Goal: Navigation & Orientation: Find specific page/section

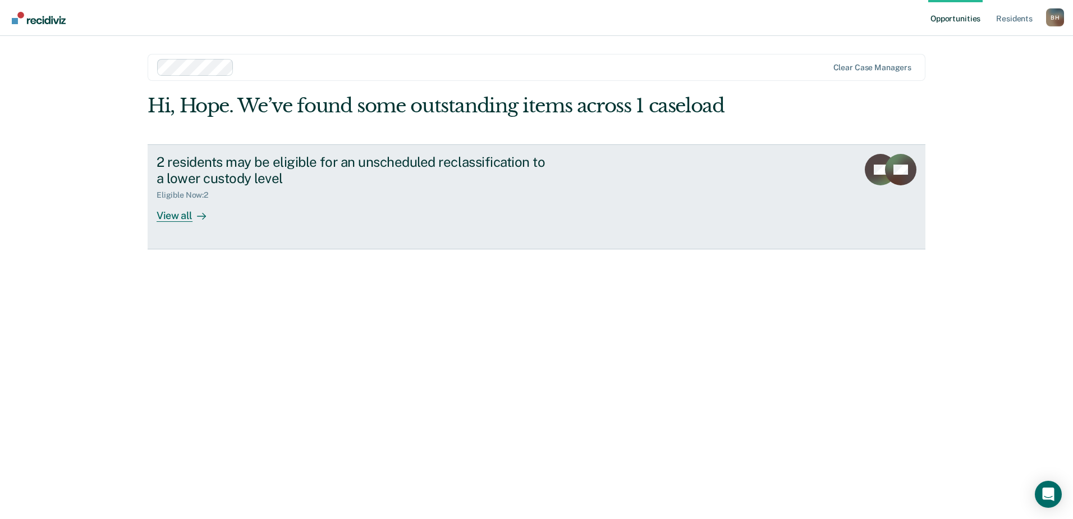
click at [186, 221] on div "View all" at bounding box center [188, 211] width 63 height 22
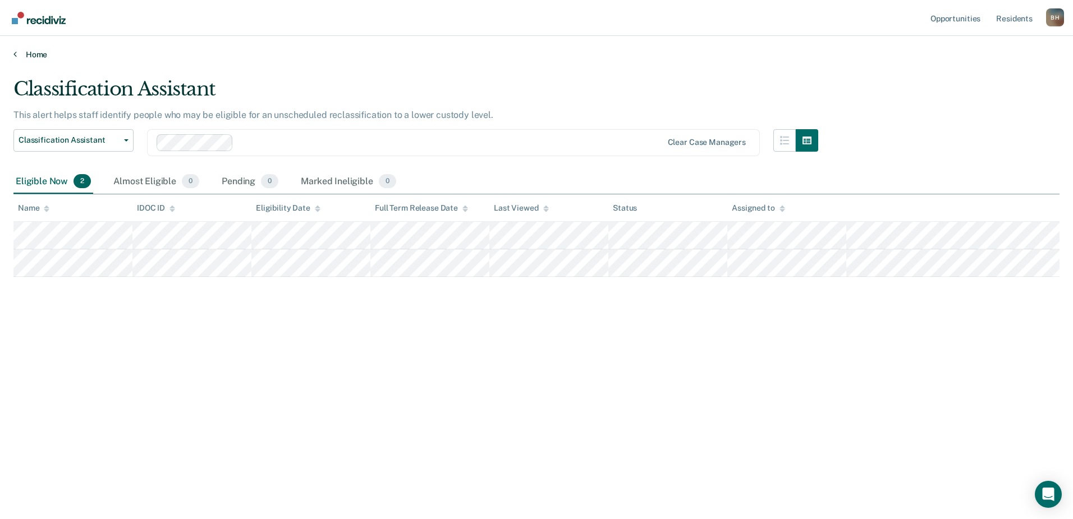
click at [33, 52] on link "Home" at bounding box center [536, 54] width 1046 height 10
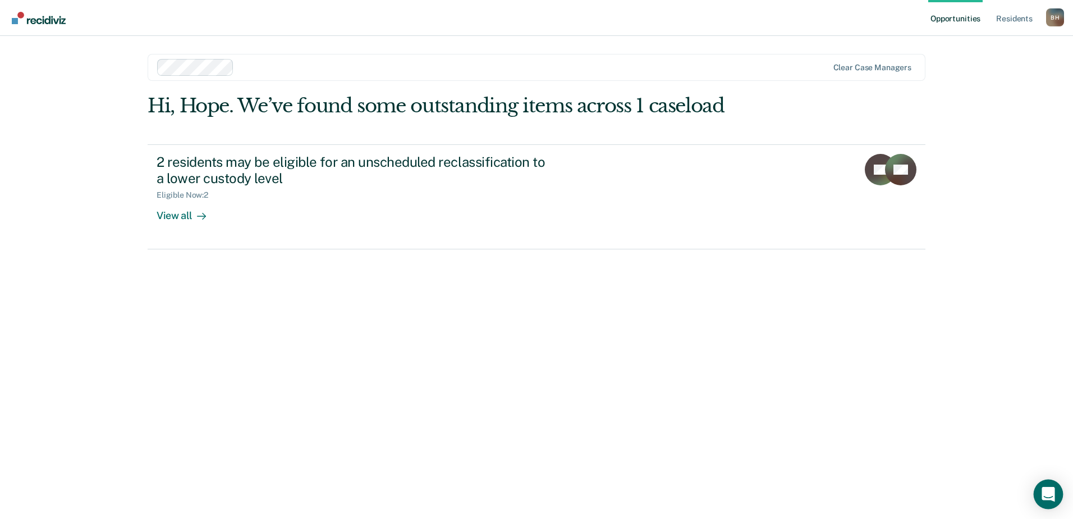
click at [1041, 501] on div "Open Intercom Messenger" at bounding box center [1049, 494] width 30 height 30
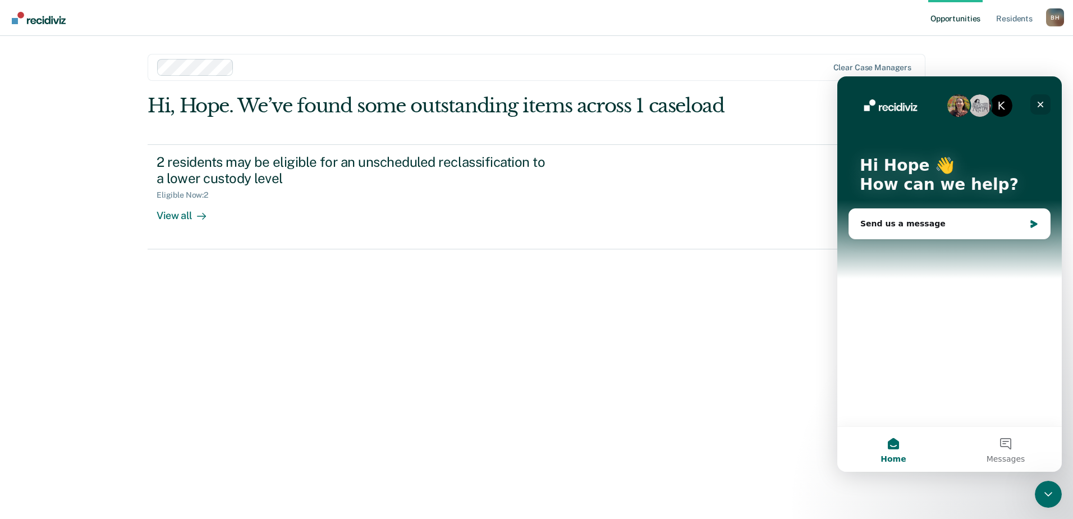
click at [1037, 106] on icon "Close" at bounding box center [1040, 104] width 9 height 9
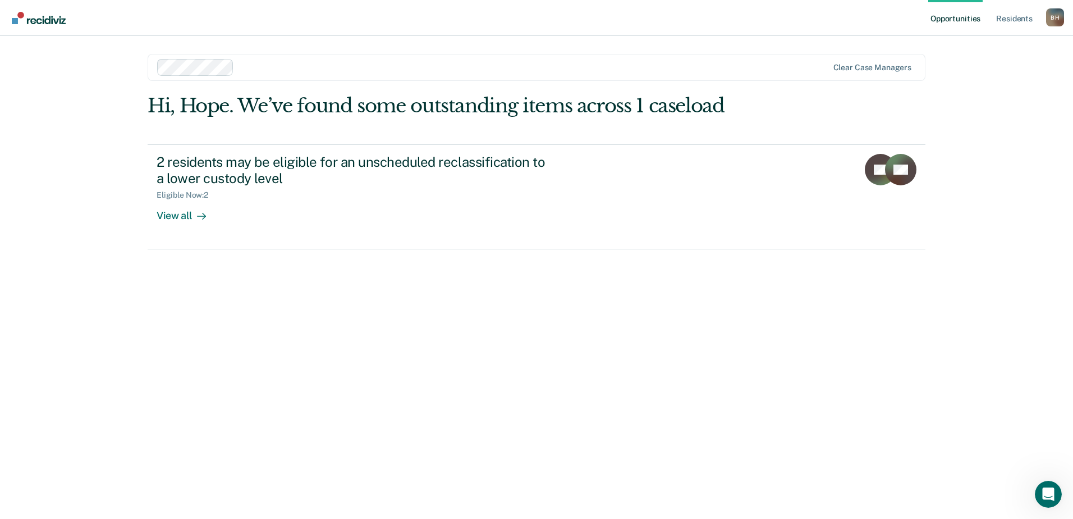
click at [1054, 8] on div "Opportunities Resident s [PERSON_NAME], Hope B H Profile How it works Log Out" at bounding box center [996, 18] width 136 height 36
click at [1053, 19] on div "B H" at bounding box center [1055, 17] width 18 height 18
